Goal: Task Accomplishment & Management: Complete application form

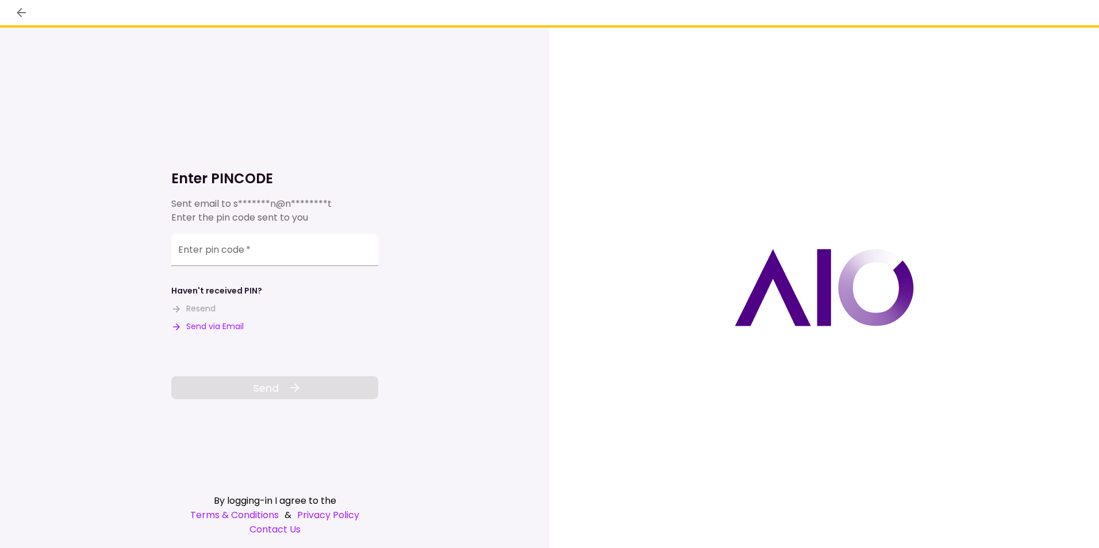
click at [226, 327] on button "Send via Email" at bounding box center [207, 327] width 72 height 12
click at [188, 255] on input "Enter pin code   *" at bounding box center [274, 252] width 207 height 32
paste input "******"
type input "******"
click at [277, 383] on span "Send" at bounding box center [266, 389] width 26 height 16
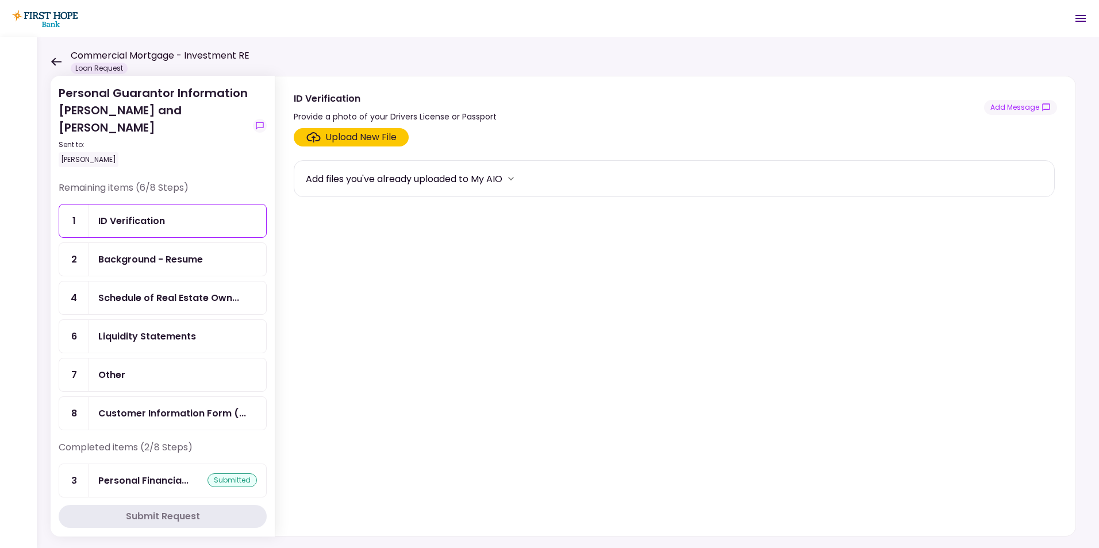
click at [56, 59] on icon at bounding box center [56, 61] width 11 height 9
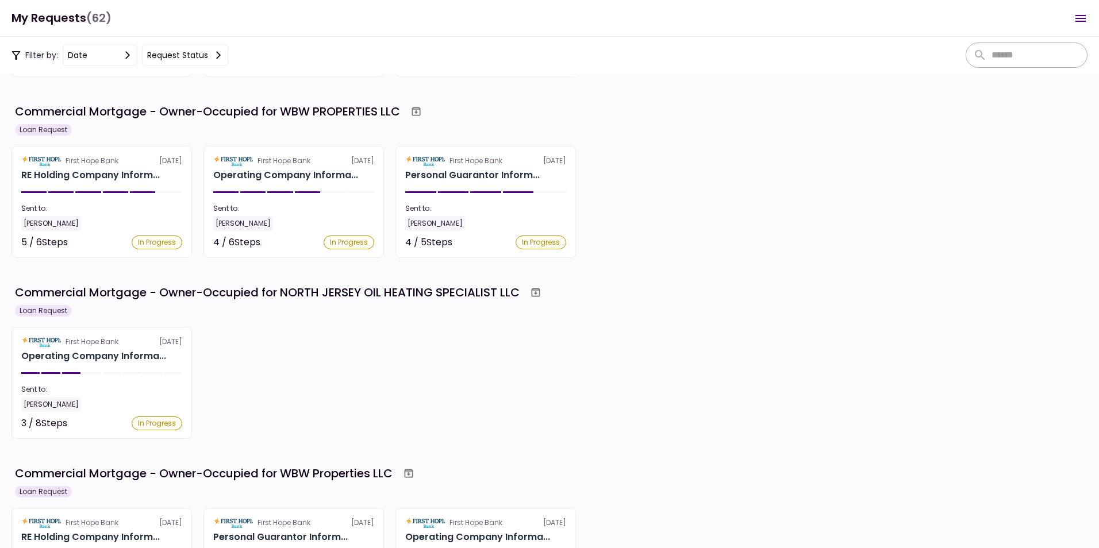
scroll to position [172, 0]
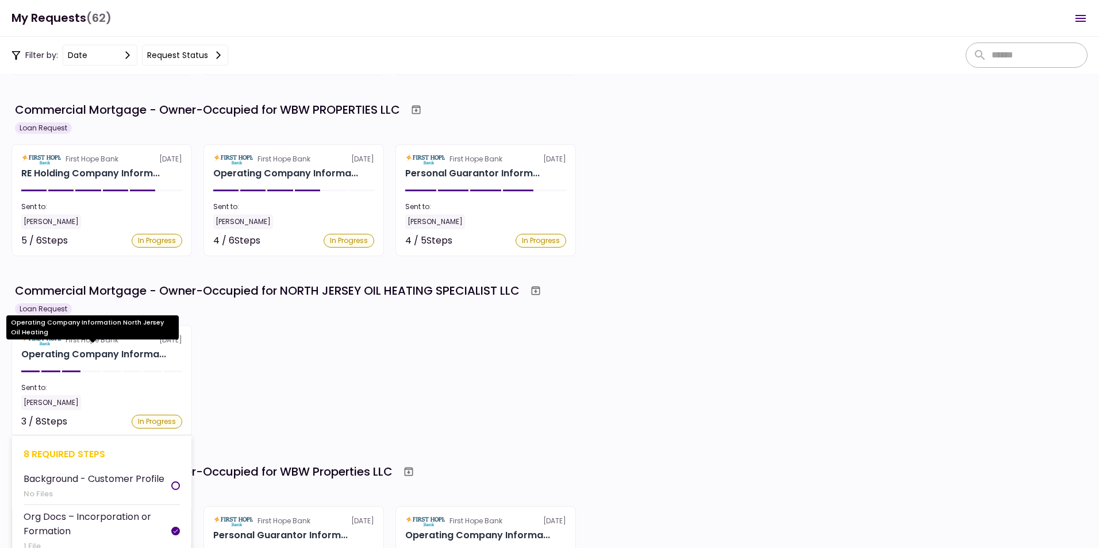
click at [99, 348] on div "Operating Company Informa..." at bounding box center [93, 355] width 145 height 14
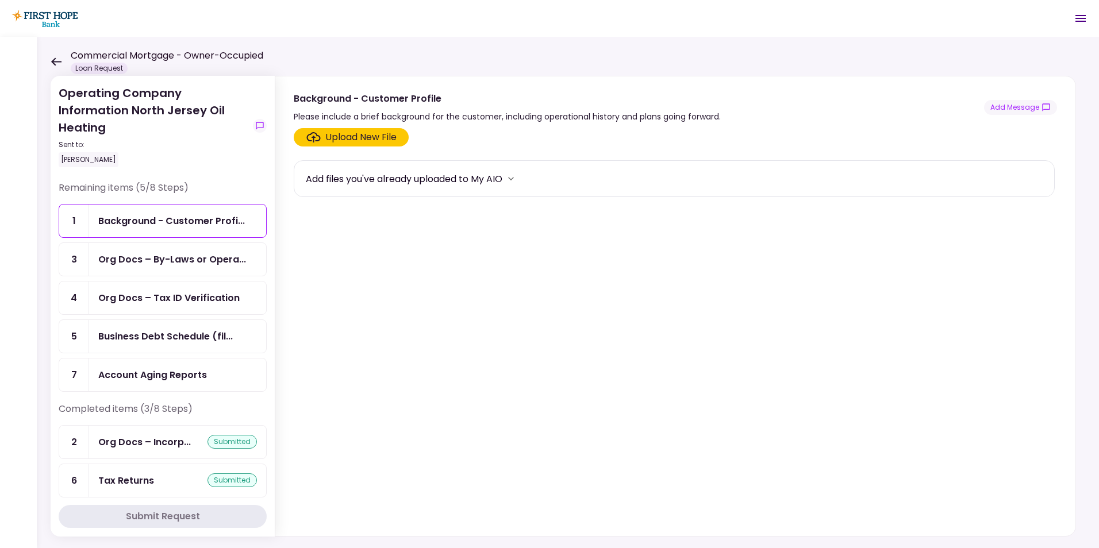
drag, startPoint x: 137, startPoint y: 478, endPoint x: 164, endPoint y: 469, distance: 28.5
click at [137, 478] on div "Tax Returns" at bounding box center [126, 481] width 56 height 14
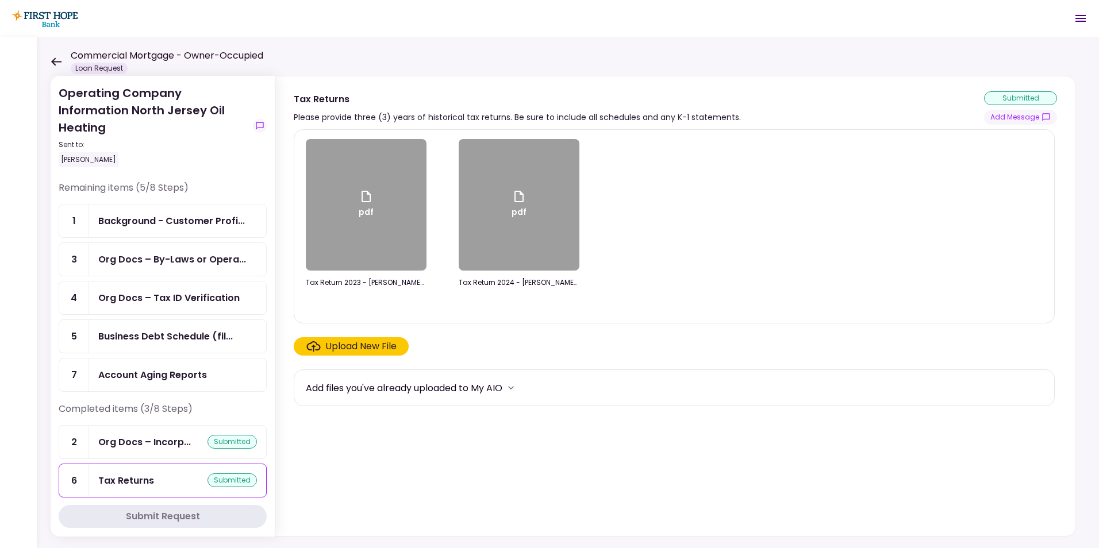
click at [377, 344] on div "Upload New File" at bounding box center [360, 347] width 71 height 14
click at [0, 0] on input "Upload New File" at bounding box center [0, 0] width 0 height 0
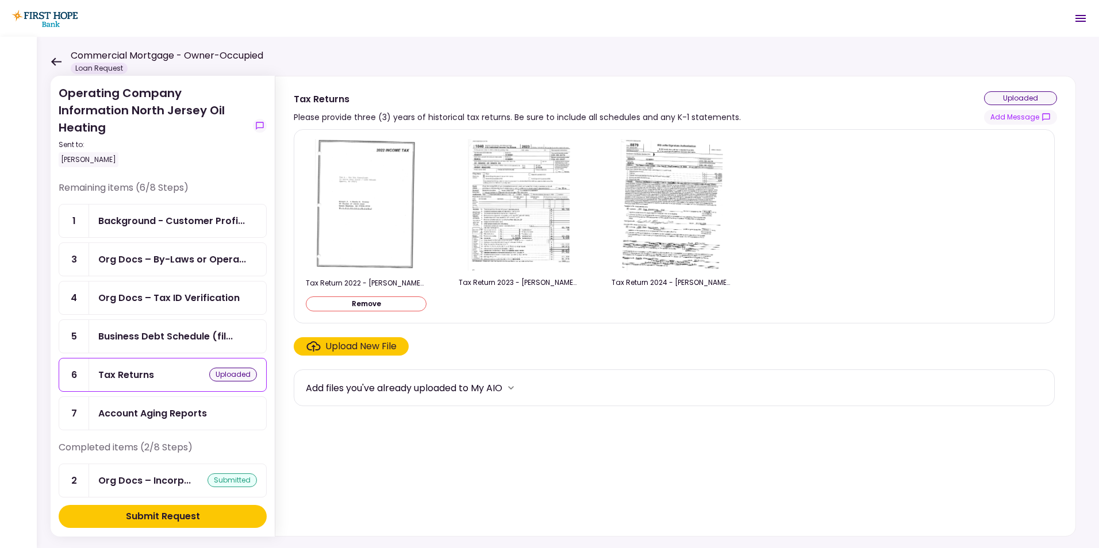
click at [365, 345] on div "Upload New File" at bounding box center [360, 347] width 71 height 14
click at [0, 0] on input "Upload New File" at bounding box center [0, 0] width 0 height 0
click at [164, 515] on div "Submit Request" at bounding box center [163, 517] width 74 height 14
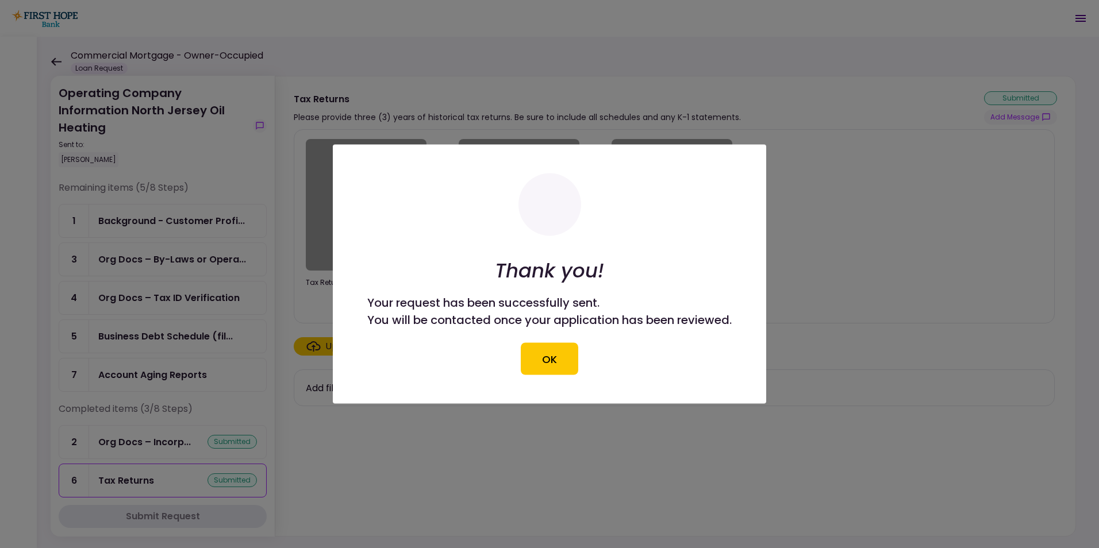
click at [553, 358] on button "OK" at bounding box center [549, 359] width 57 height 32
click at [546, 360] on section "pdf Tax Return 2022 - [PERSON_NAME] and [PERSON_NAME] - Part 1.pdf pdf Tax Retu…" at bounding box center [676, 330] width 764 height 402
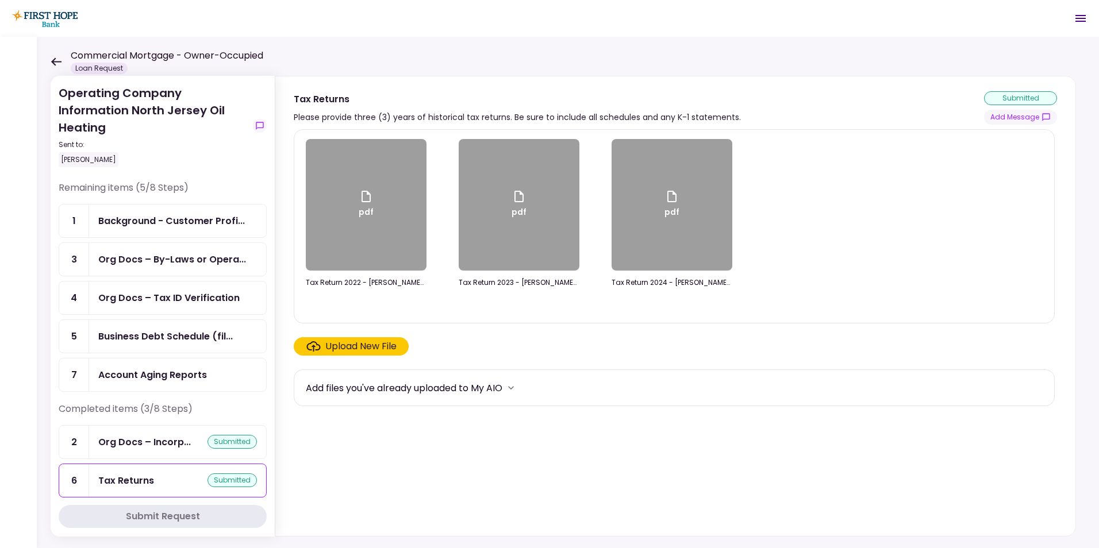
click at [363, 346] on div "Upload New File" at bounding box center [360, 347] width 71 height 14
click at [0, 0] on input "Upload New File" at bounding box center [0, 0] width 0 height 0
click at [351, 347] on div "Upload New File" at bounding box center [360, 347] width 71 height 14
click at [0, 0] on input "Upload New File" at bounding box center [0, 0] width 0 height 0
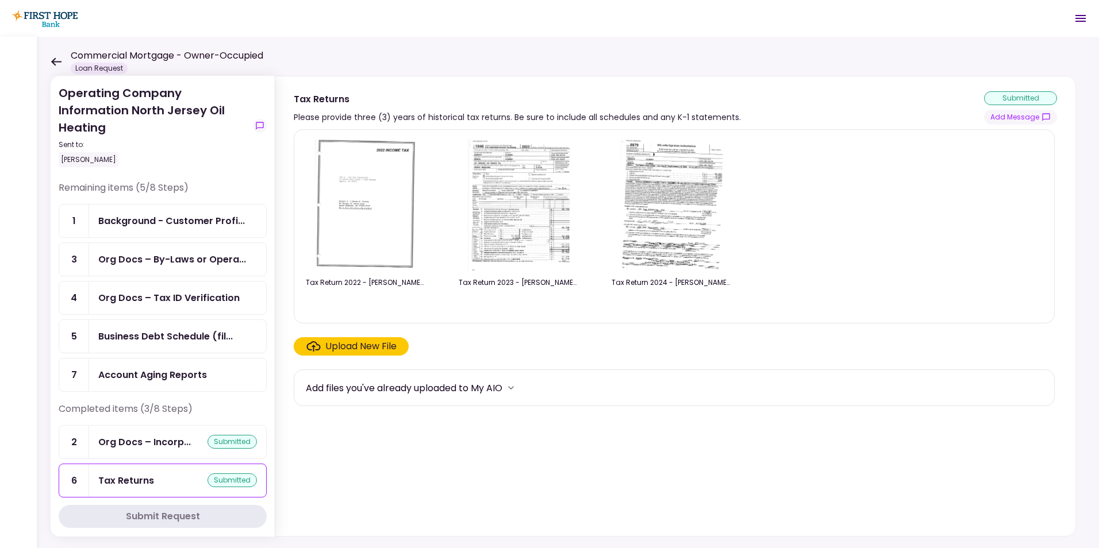
click at [361, 346] on div "Upload New File" at bounding box center [360, 347] width 71 height 14
click at [0, 0] on input "Upload New File" at bounding box center [0, 0] width 0 height 0
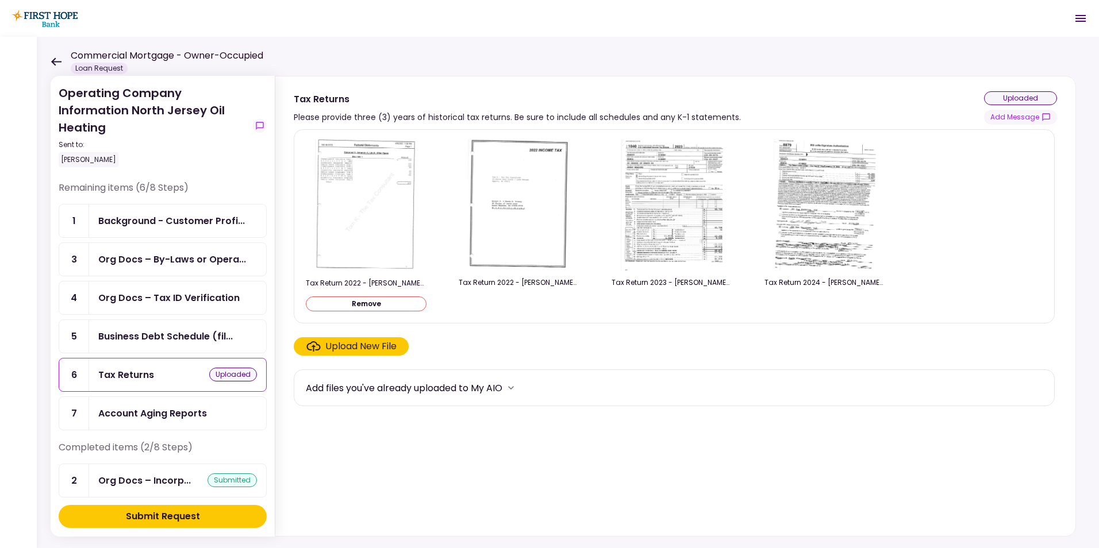
click at [159, 514] on div "Submit Request" at bounding box center [163, 517] width 74 height 14
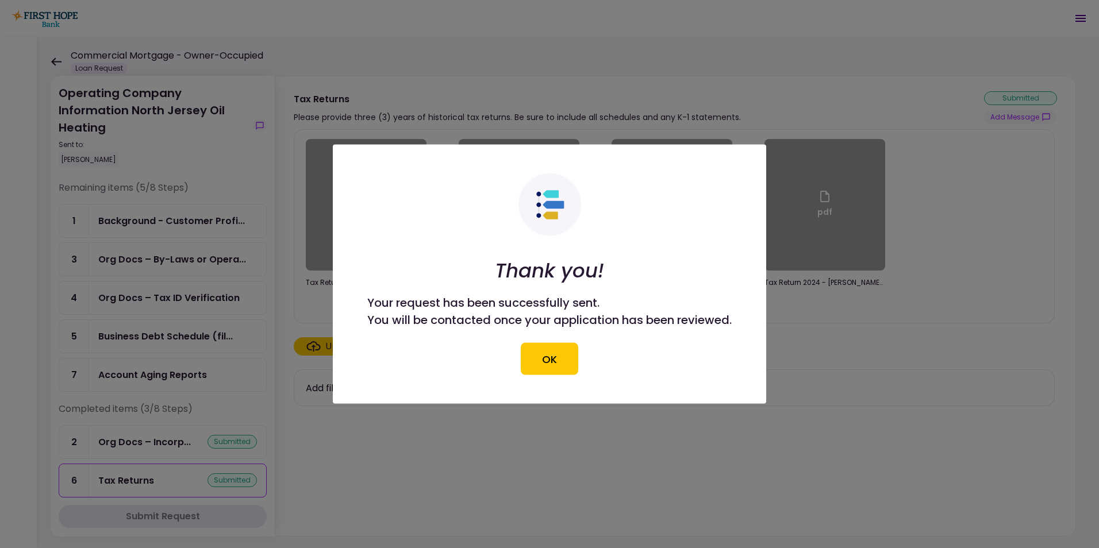
click at [548, 354] on button "OK" at bounding box center [549, 359] width 57 height 32
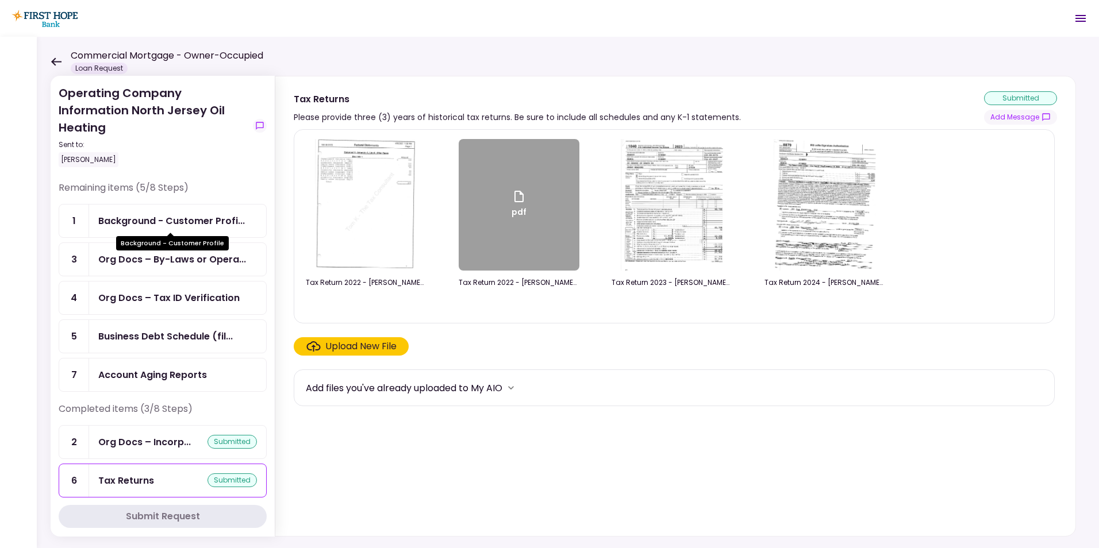
click at [199, 219] on div "Background - Customer Profi..." at bounding box center [171, 221] width 147 height 14
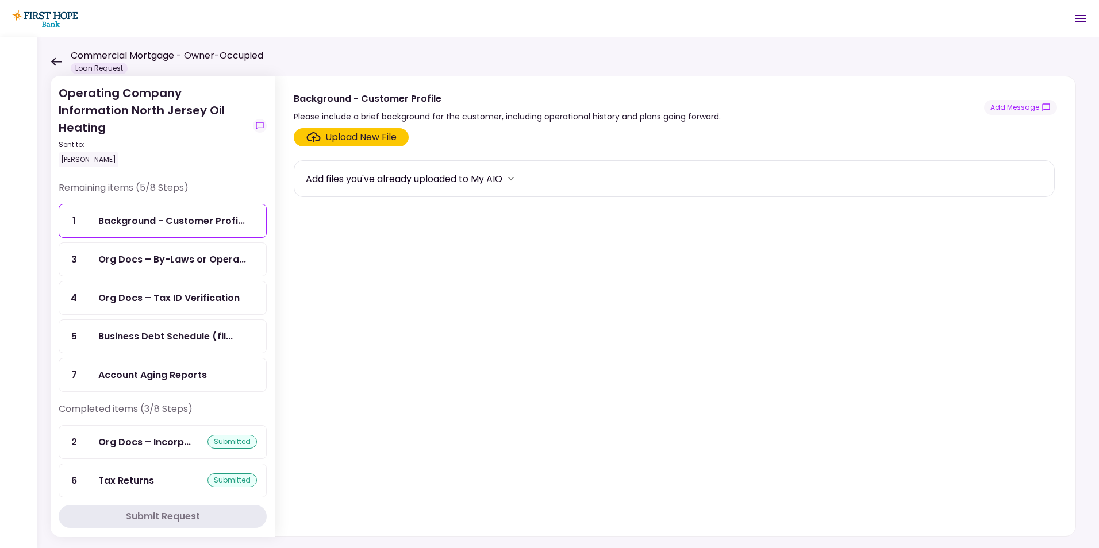
click at [57, 61] on icon at bounding box center [56, 61] width 10 height 8
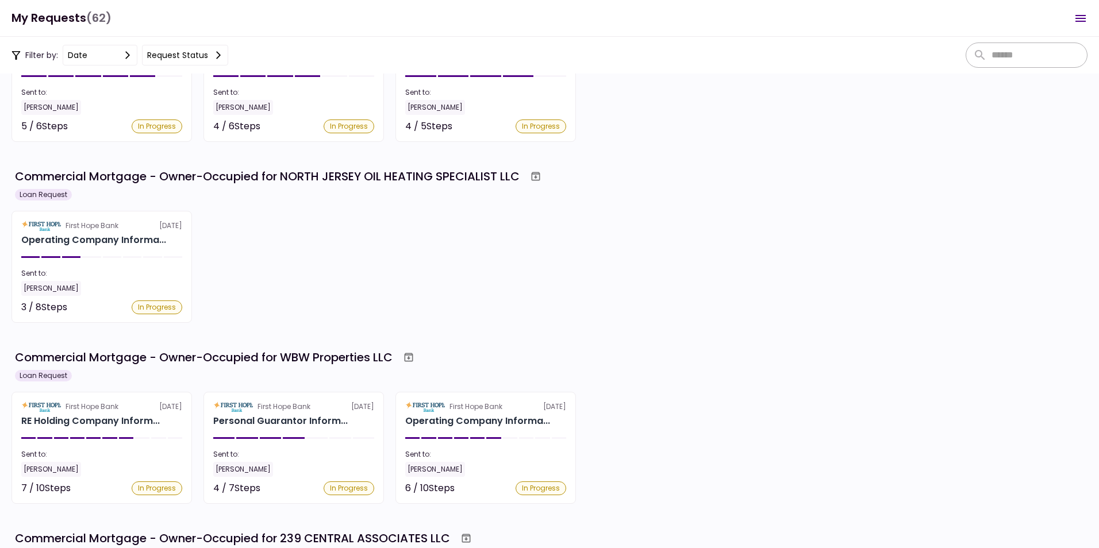
scroll to position [287, 0]
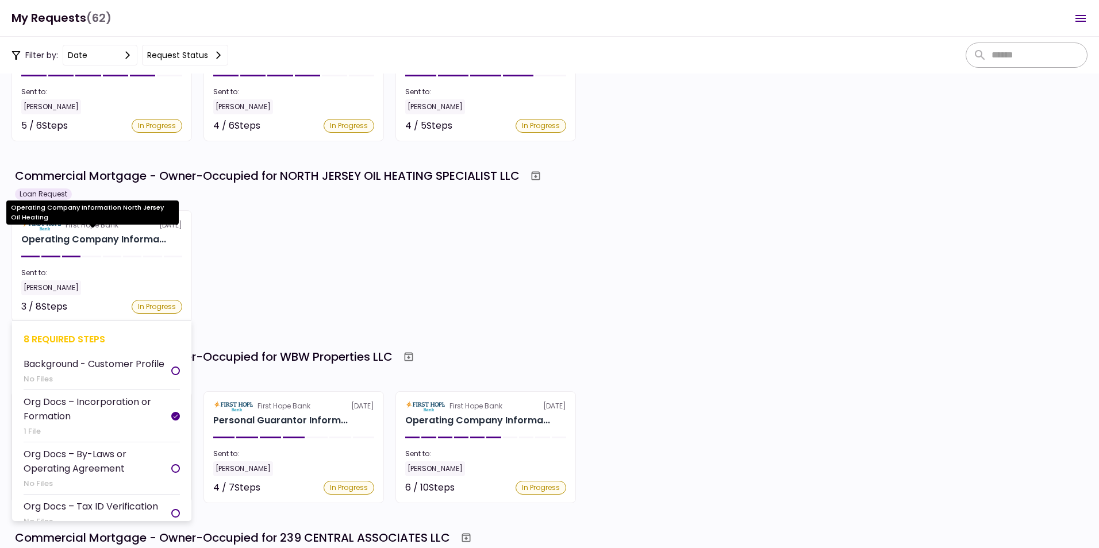
click at [105, 237] on div "Operating Company Informa..." at bounding box center [93, 240] width 145 height 14
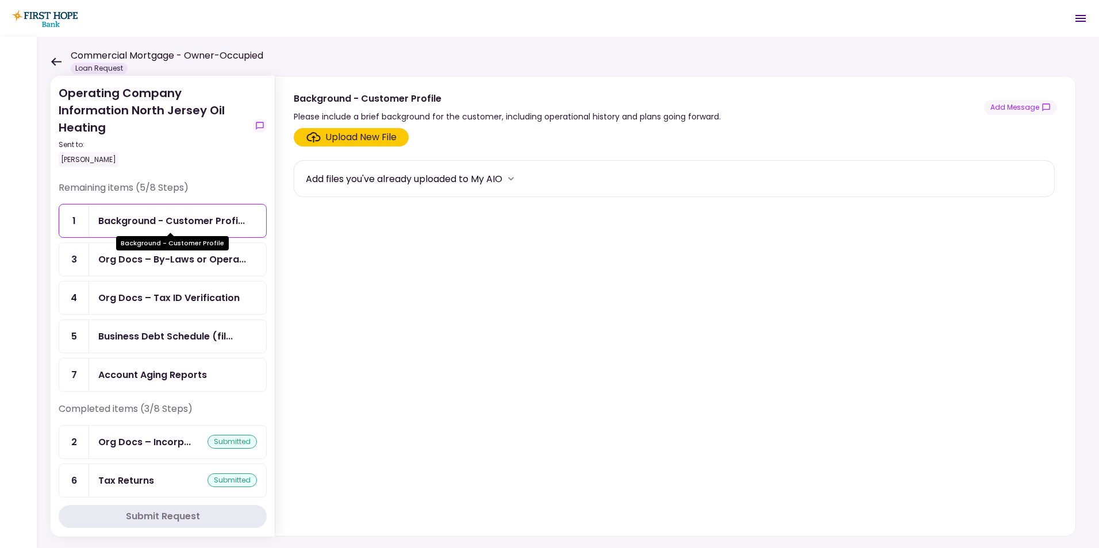
click at [200, 219] on div "Background - Customer Profi..." at bounding box center [171, 221] width 147 height 14
click at [354, 134] on div "Upload New File" at bounding box center [360, 138] width 71 height 14
click at [0, 0] on input "Upload New File" at bounding box center [0, 0] width 0 height 0
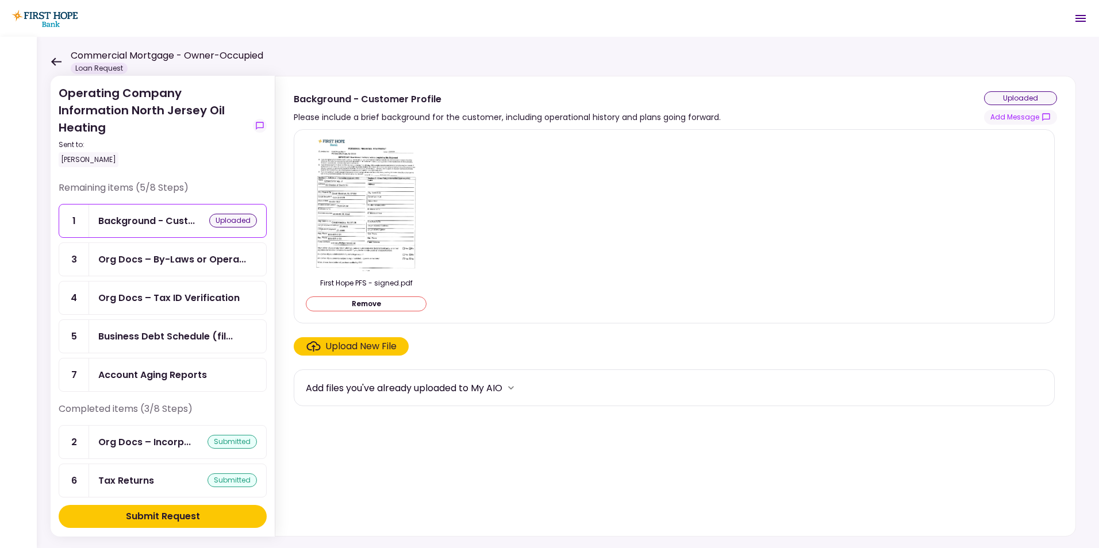
click at [175, 515] on div "Submit Request" at bounding box center [163, 517] width 74 height 14
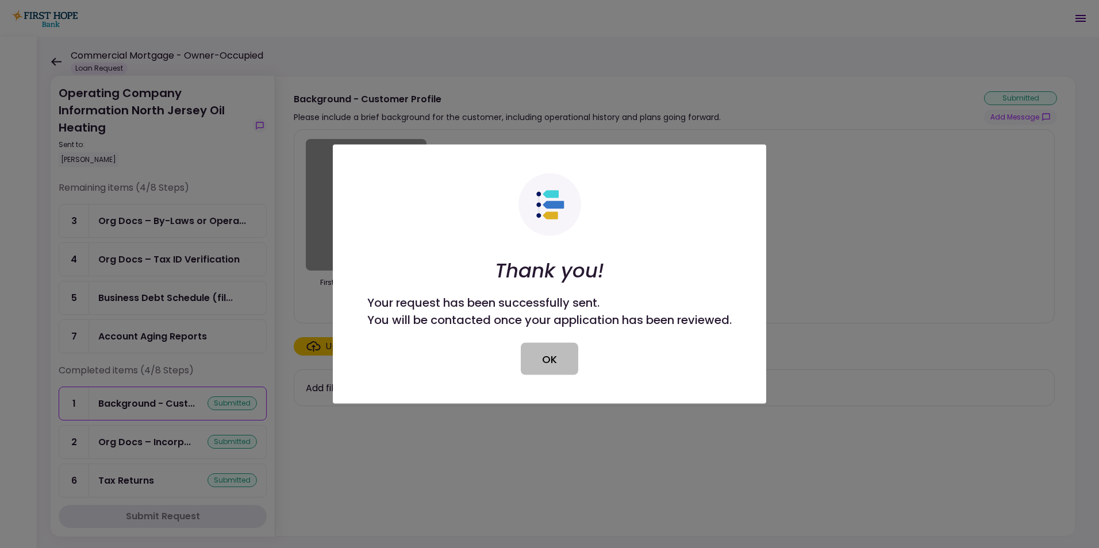
click at [552, 362] on button "OK" at bounding box center [549, 359] width 57 height 32
